Goal: Transaction & Acquisition: Purchase product/service

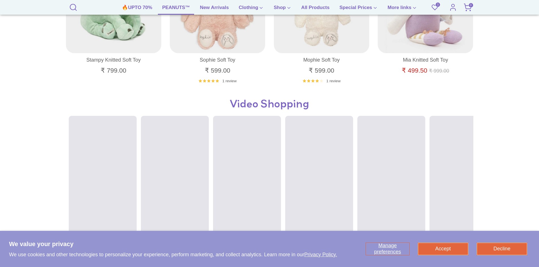
click at [168, 7] on link "PEANUTS™" at bounding box center [176, 9] width 36 height 11
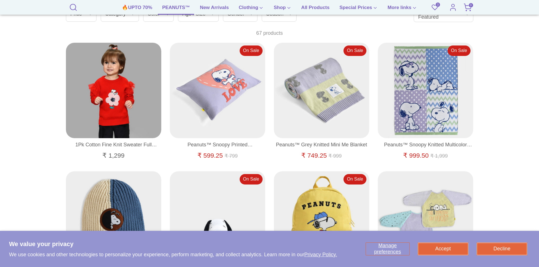
scroll to position [396, 0]
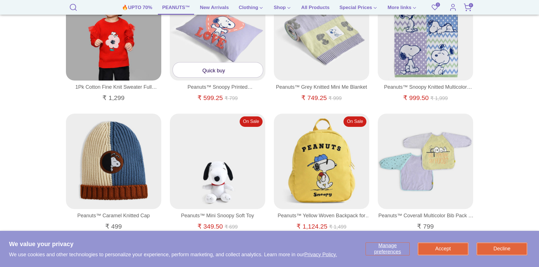
click at [204, 76] on link "Quick buy" at bounding box center [218, 69] width 90 height 15
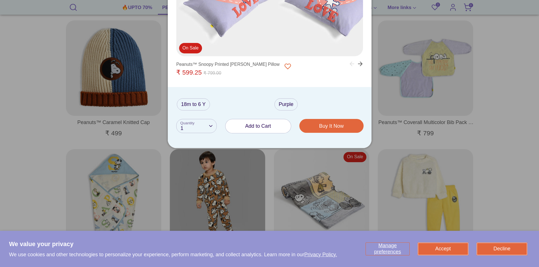
scroll to position [509, 0]
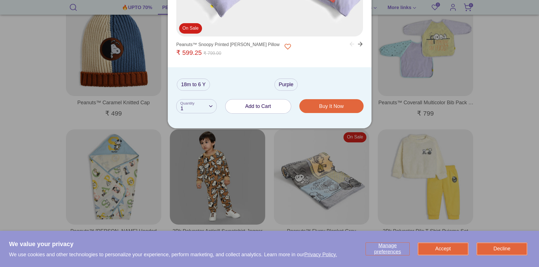
click at [257, 105] on span "Add to Cart" at bounding box center [258, 106] width 26 height 6
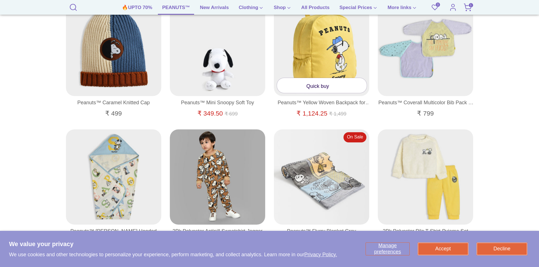
click at [320, 62] on div at bounding box center [322, 49] width 96 height 96
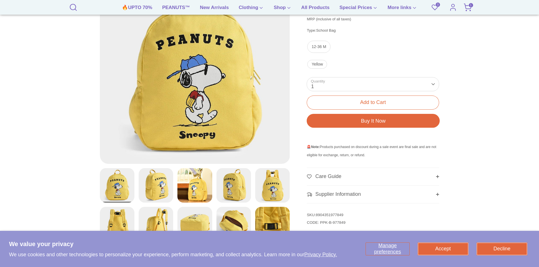
scroll to position [113, 0]
